Goal: Navigation & Orientation: Understand site structure

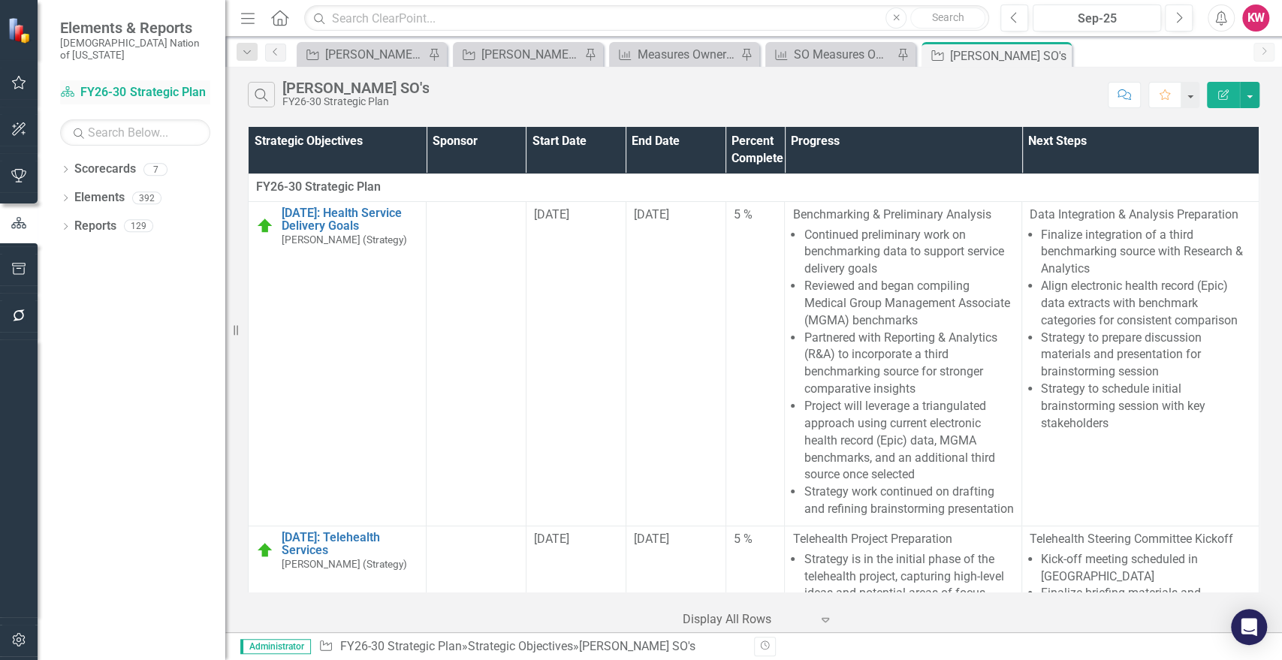
click at [119, 84] on link "Scorecard FY26-30 Strategic Plan" at bounding box center [135, 92] width 150 height 17
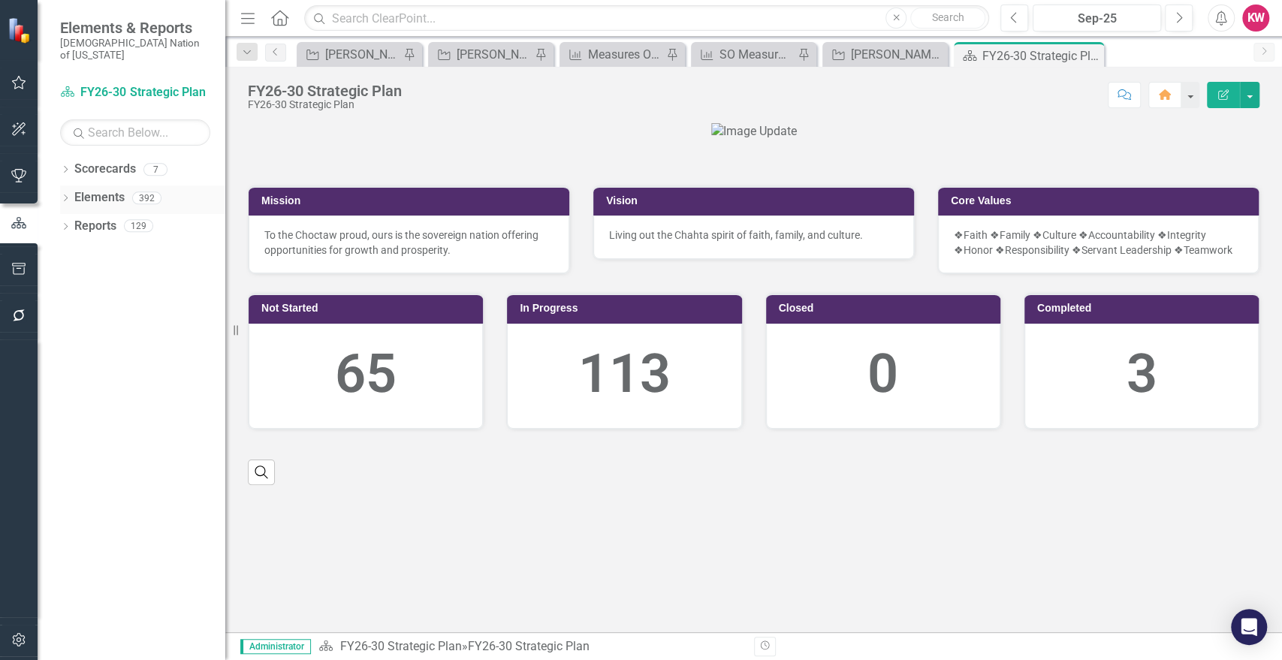
click at [108, 189] on link "Elements" at bounding box center [99, 197] width 50 height 17
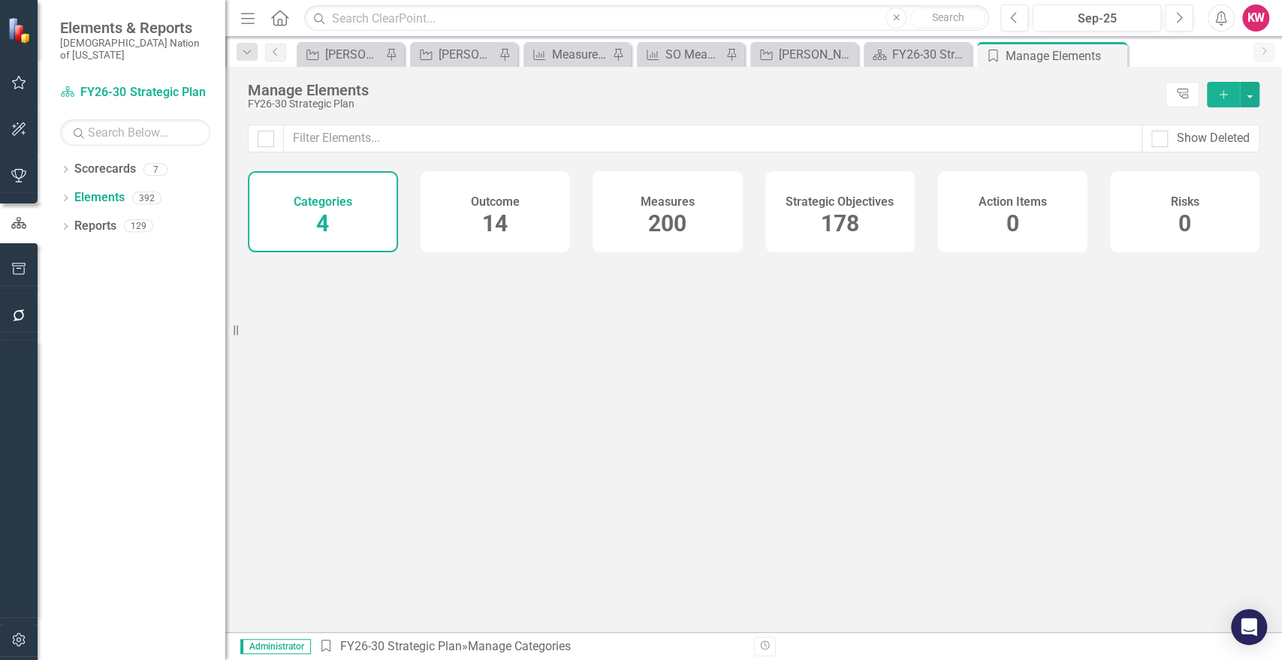
click at [491, 221] on span "14" at bounding box center [495, 223] width 26 height 26
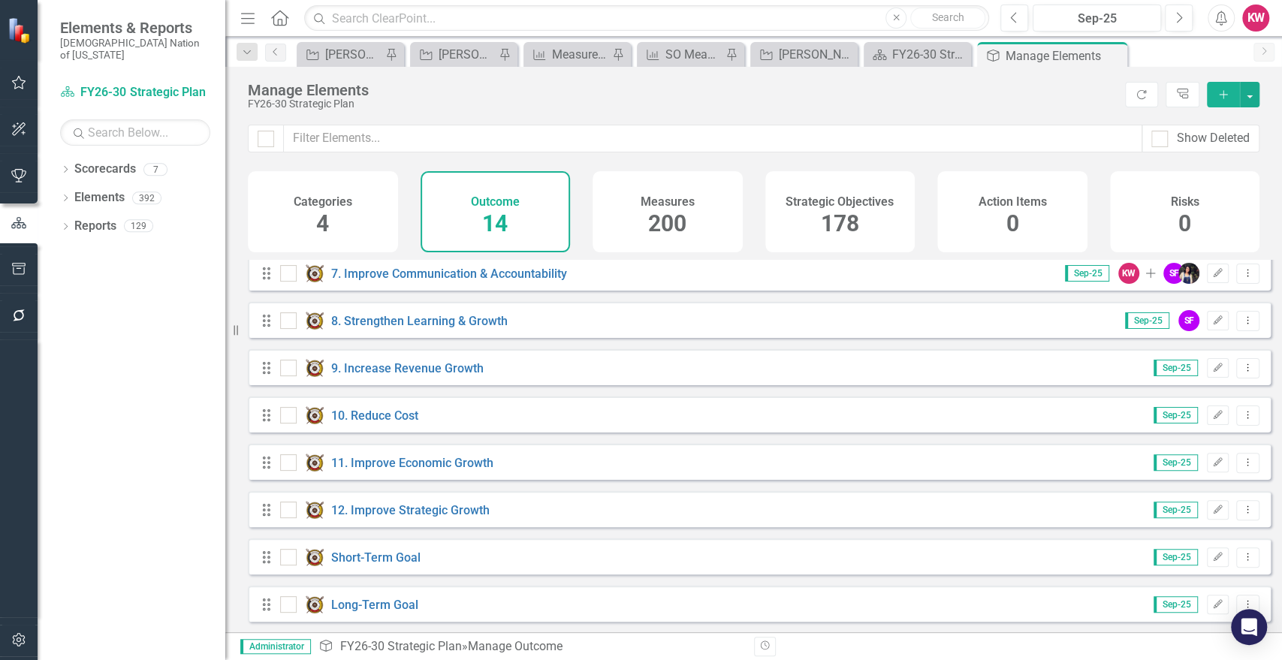
scroll to position [301, 0]
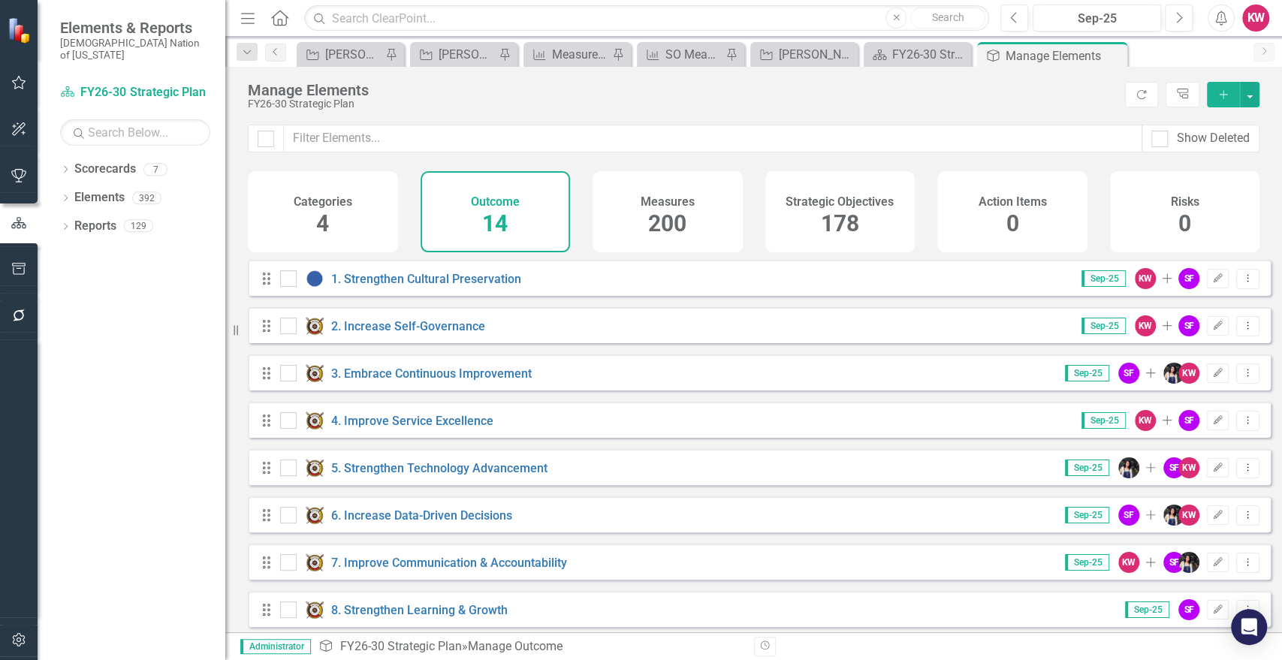
scroll to position [301, 0]
